Goal: Task Accomplishment & Management: Manage account settings

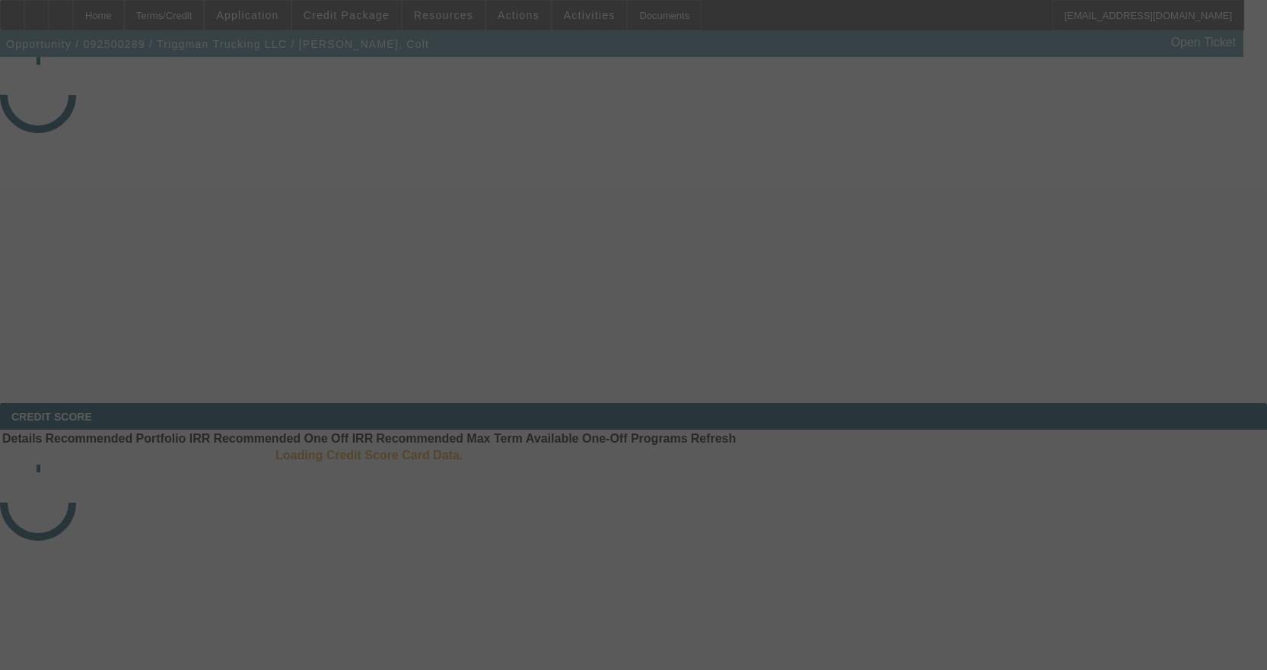
select select "3"
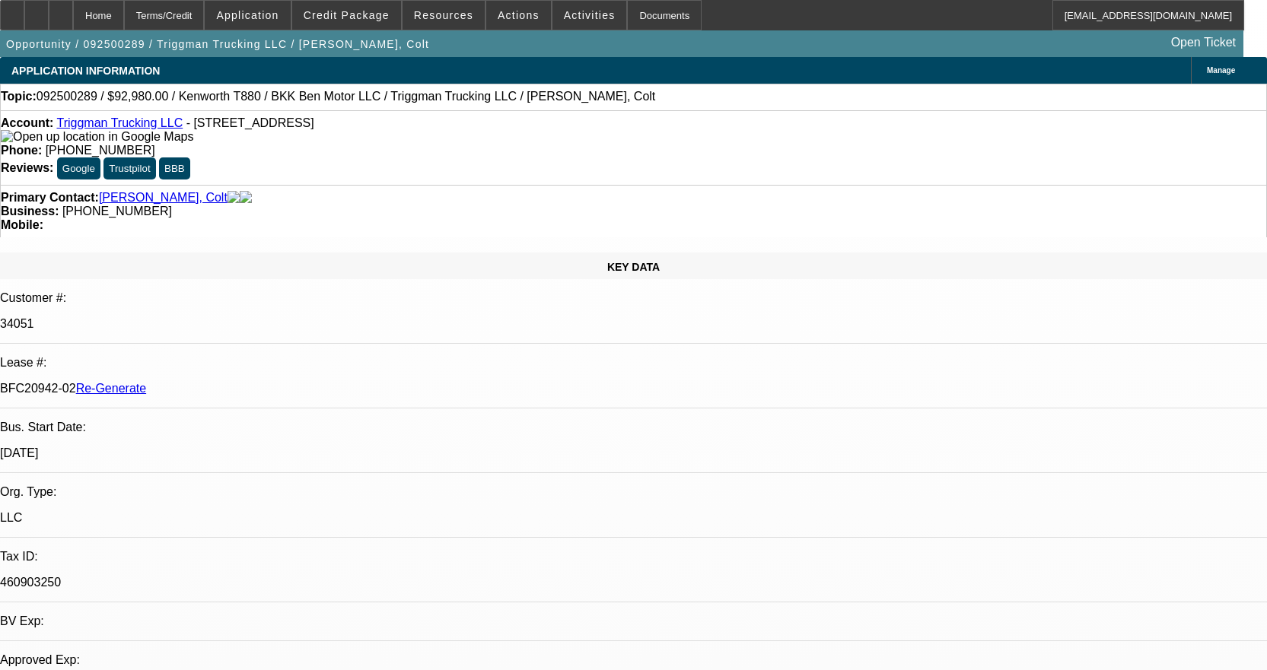
select select "0"
select select "2"
select select "0"
select select "6"
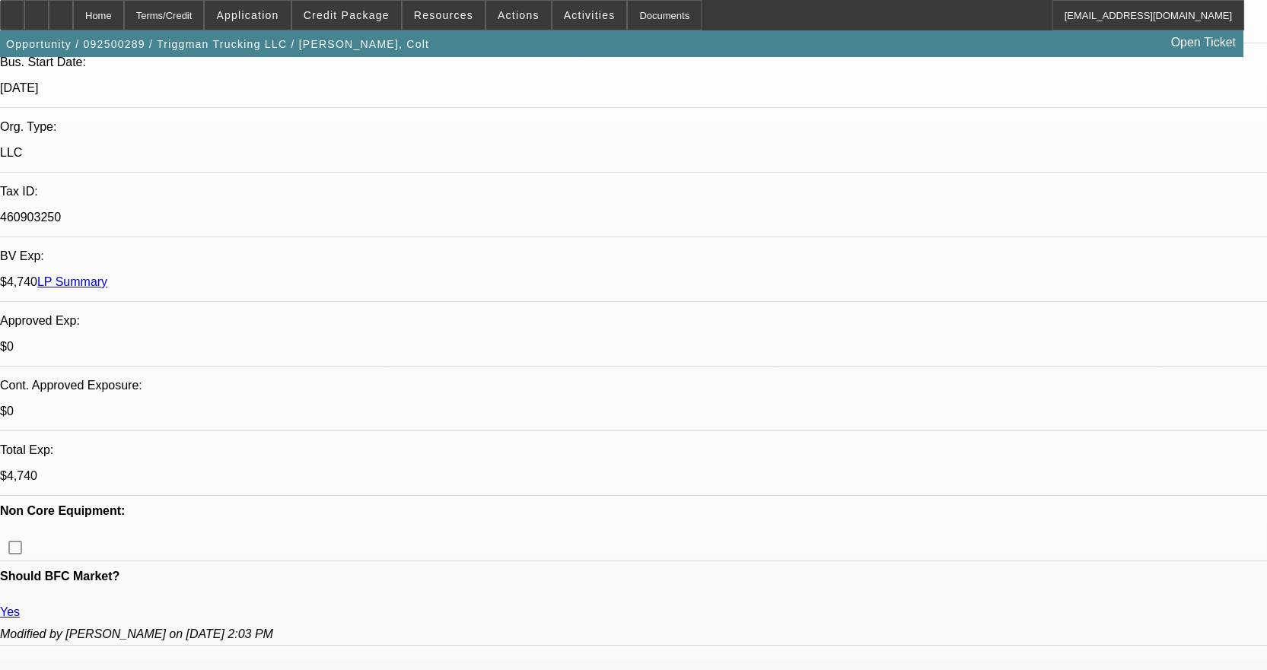
scroll to position [380, 0]
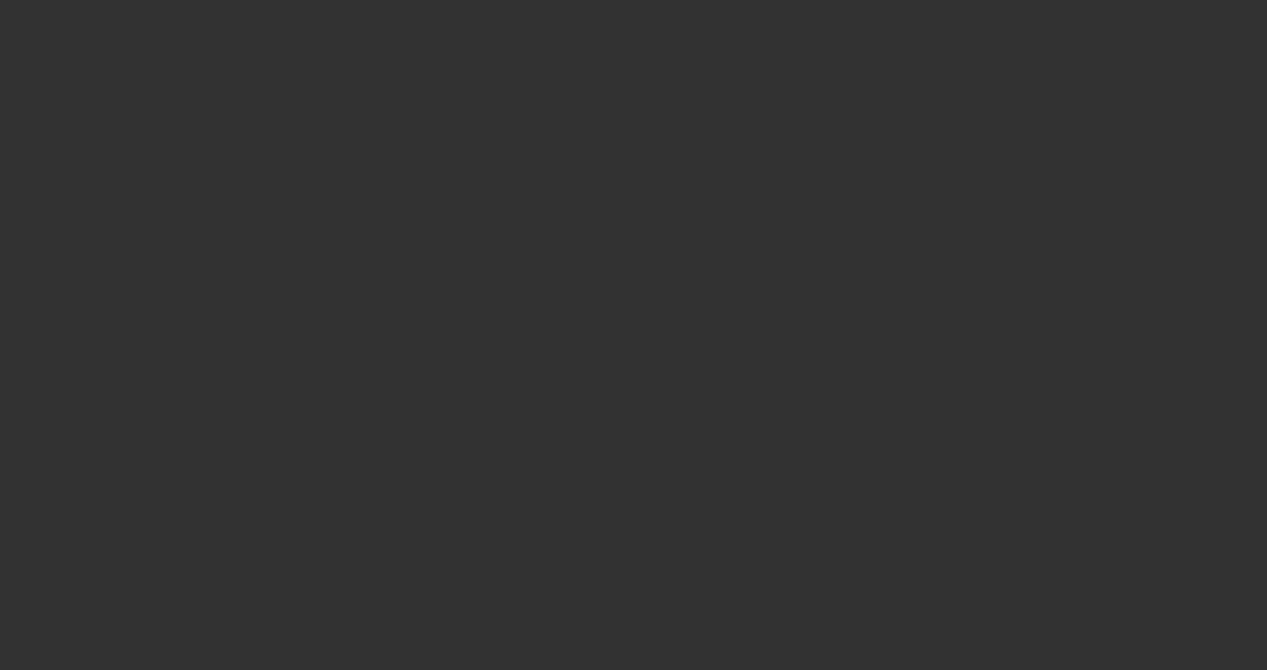
select select "3"
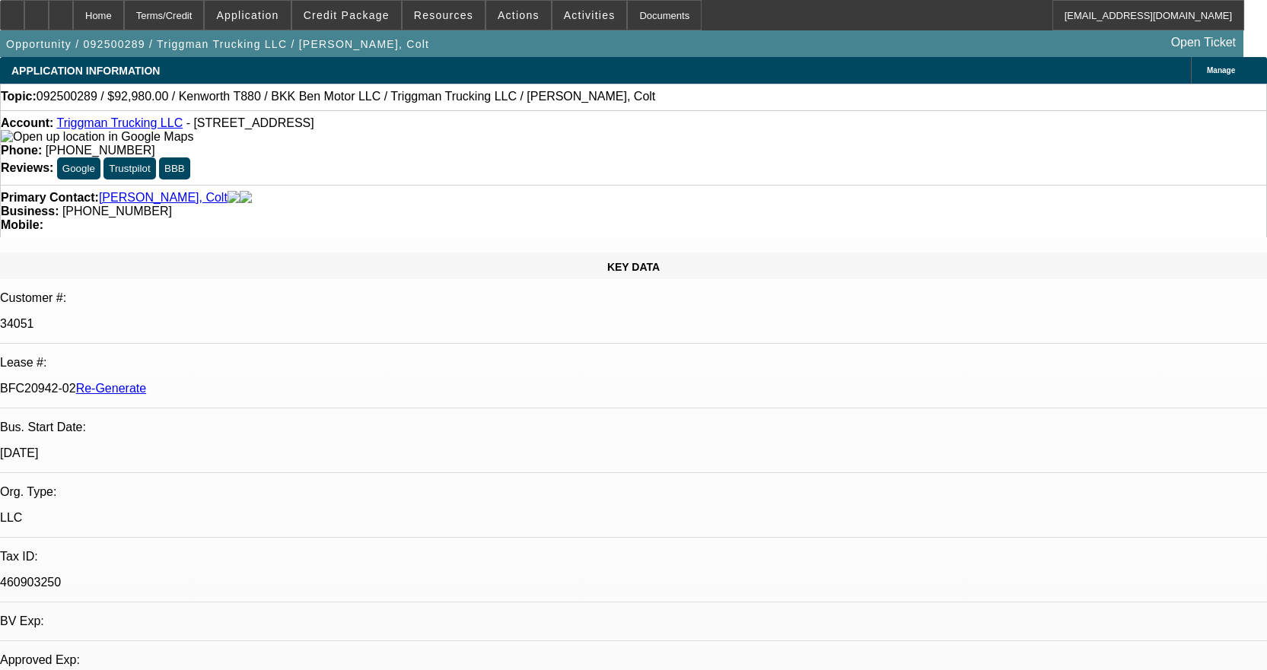
select select "0"
select select "2"
select select "0"
select select "6"
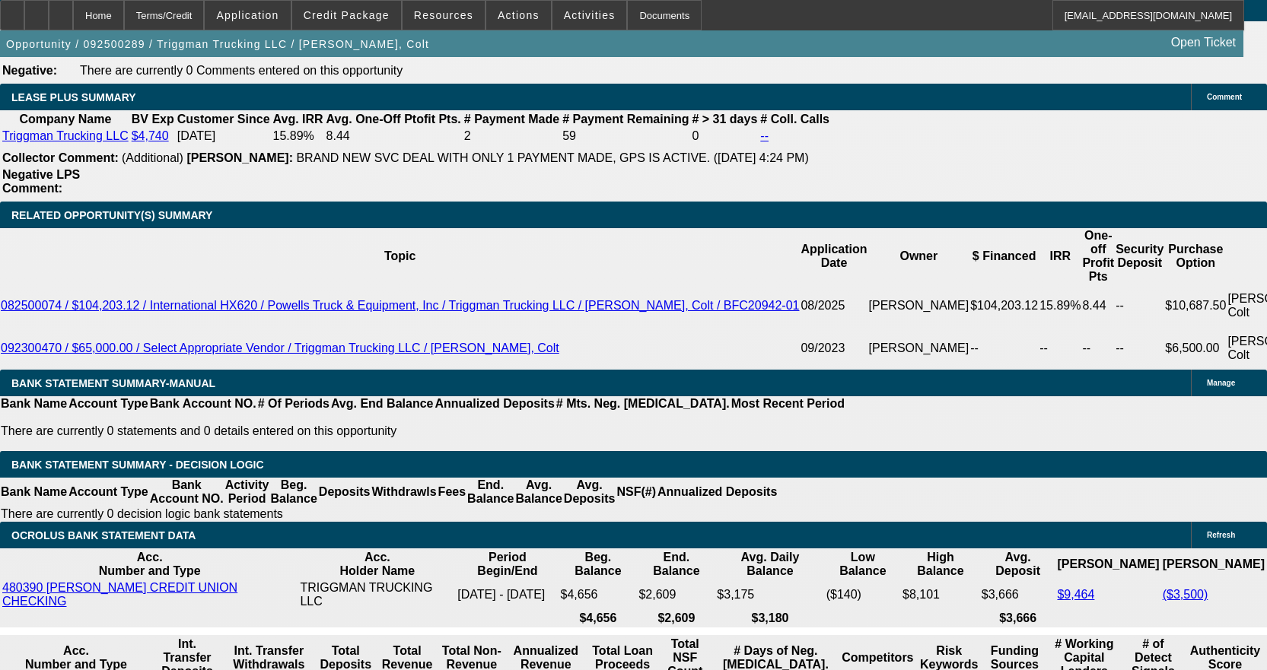
scroll to position [2587, 0]
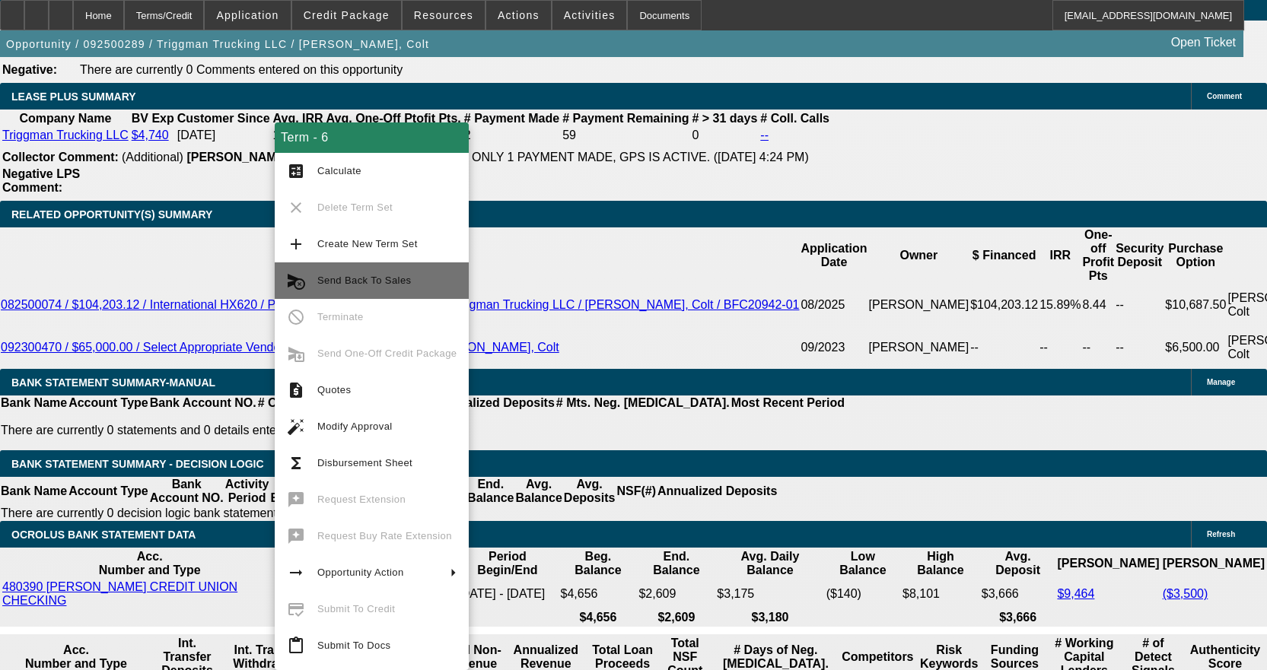
click at [386, 278] on span "Send Back To Sales" at bounding box center [364, 280] width 94 height 11
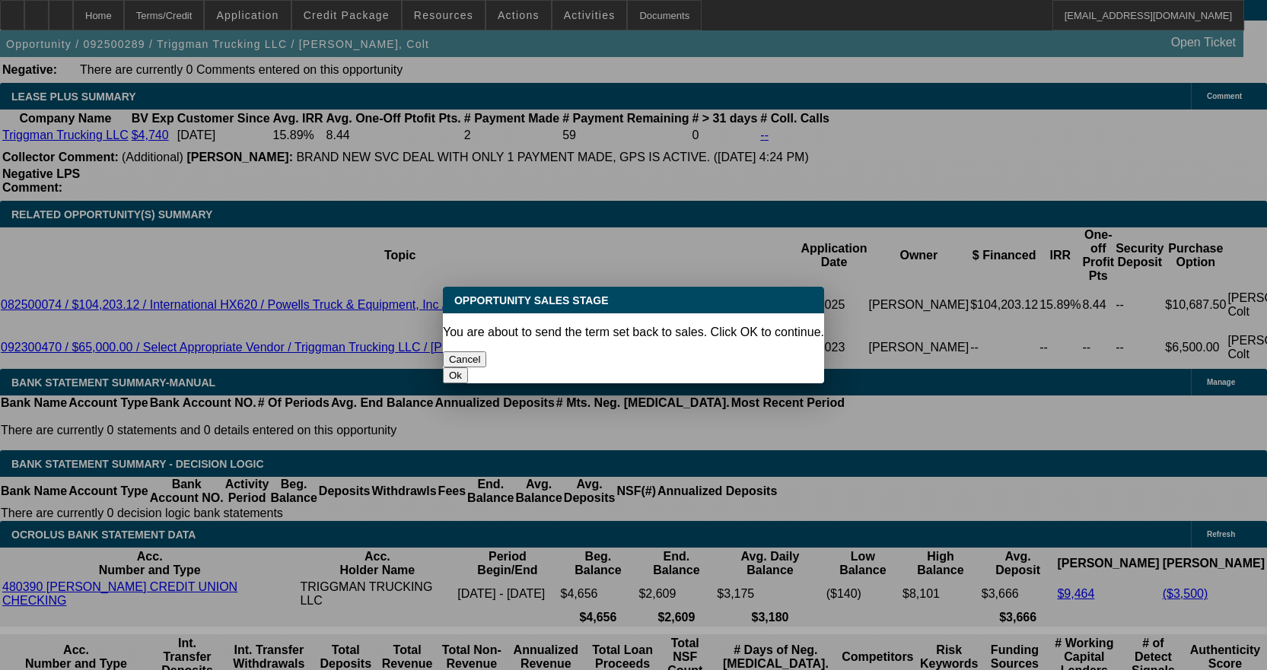
click at [468, 367] on button "Ok" at bounding box center [455, 375] width 25 height 16
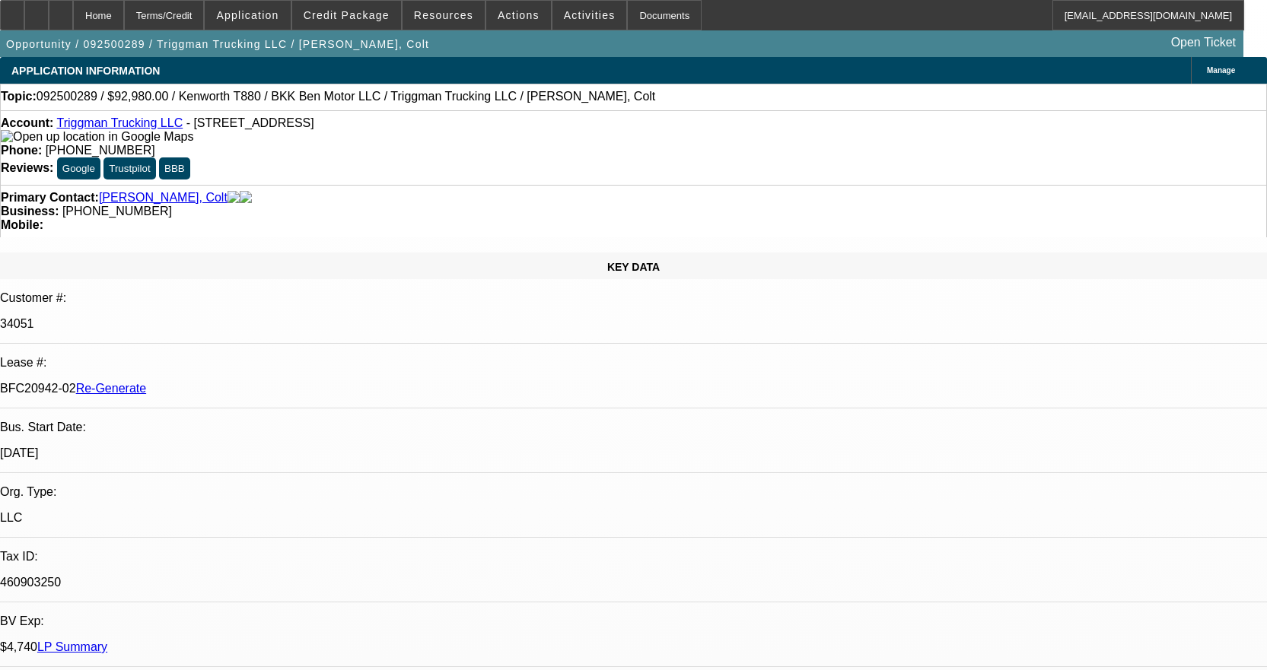
type textarea "f"
type textarea "Fraudulent deal, sending back so Colt can find a different truck."
click at [580, 9] on span "Activities" at bounding box center [590, 15] width 52 height 12
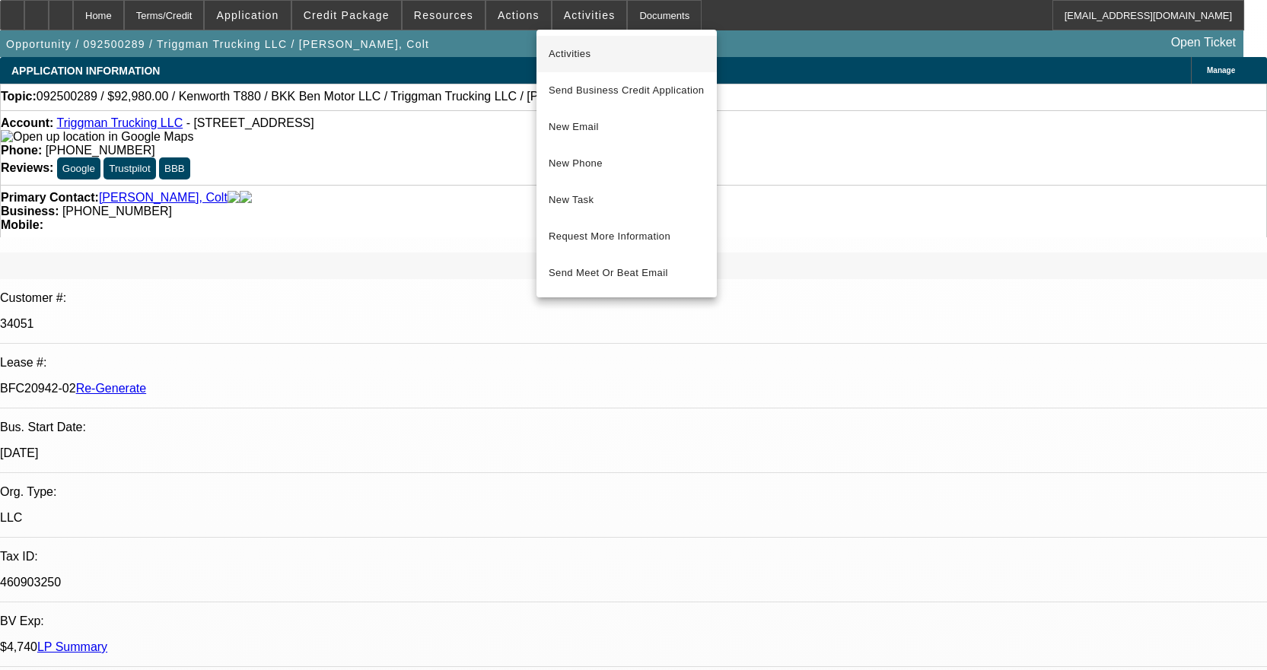
click at [574, 59] on span "Activities" at bounding box center [626, 54] width 156 height 18
